Goal: Information Seeking & Learning: Learn about a topic

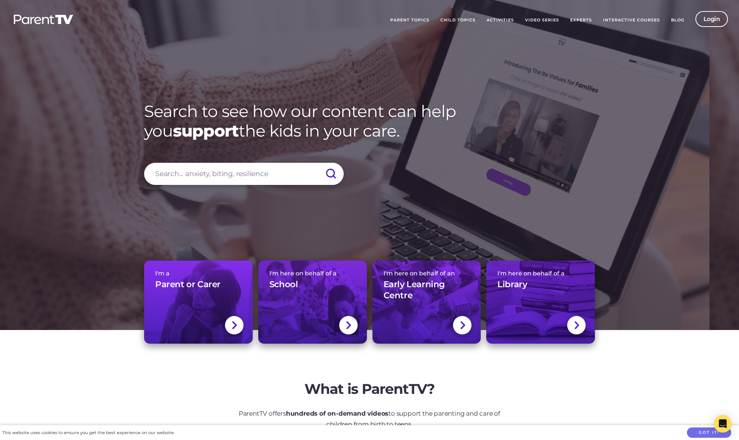
click at [422, 20] on link "Parent Topics" at bounding box center [410, 20] width 50 height 18
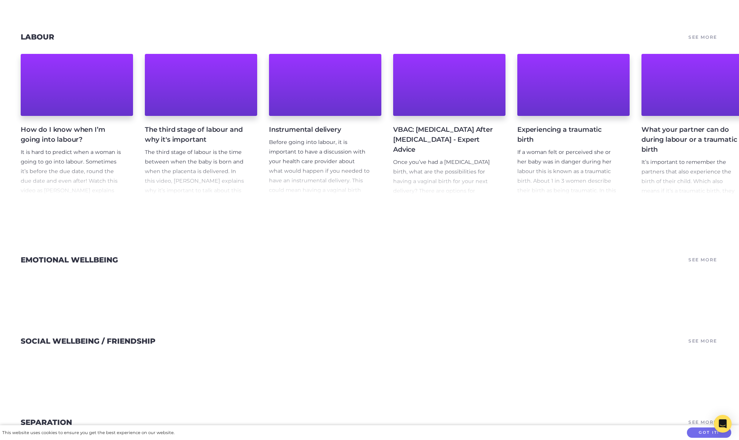
scroll to position [1307, 0]
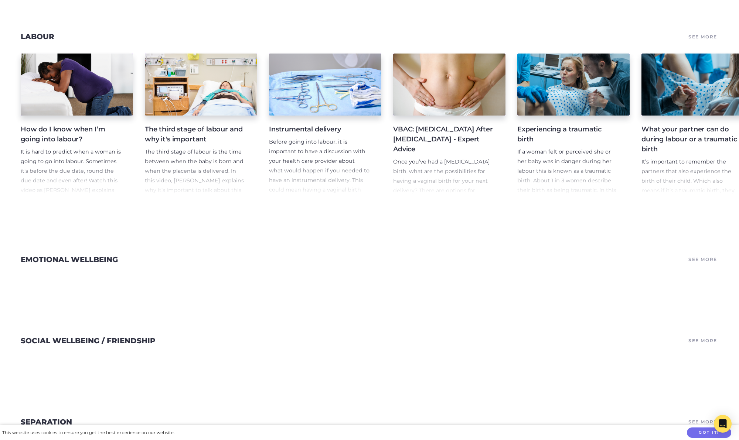
click at [701, 261] on link "See More" at bounding box center [702, 260] width 31 height 10
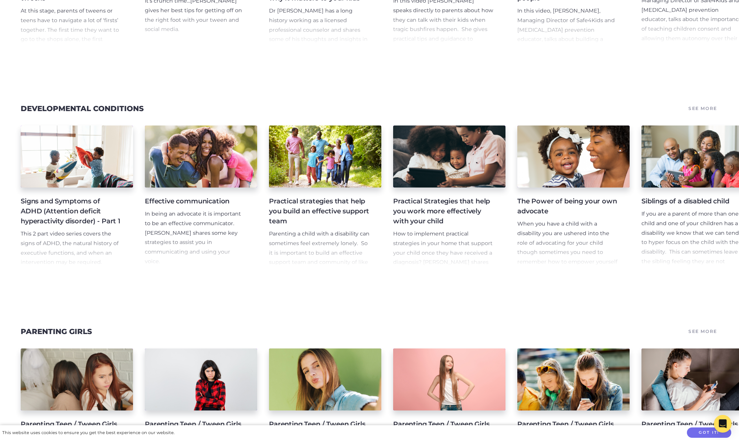
scroll to position [4765, 0]
